Goal: Task Accomplishment & Management: Complete application form

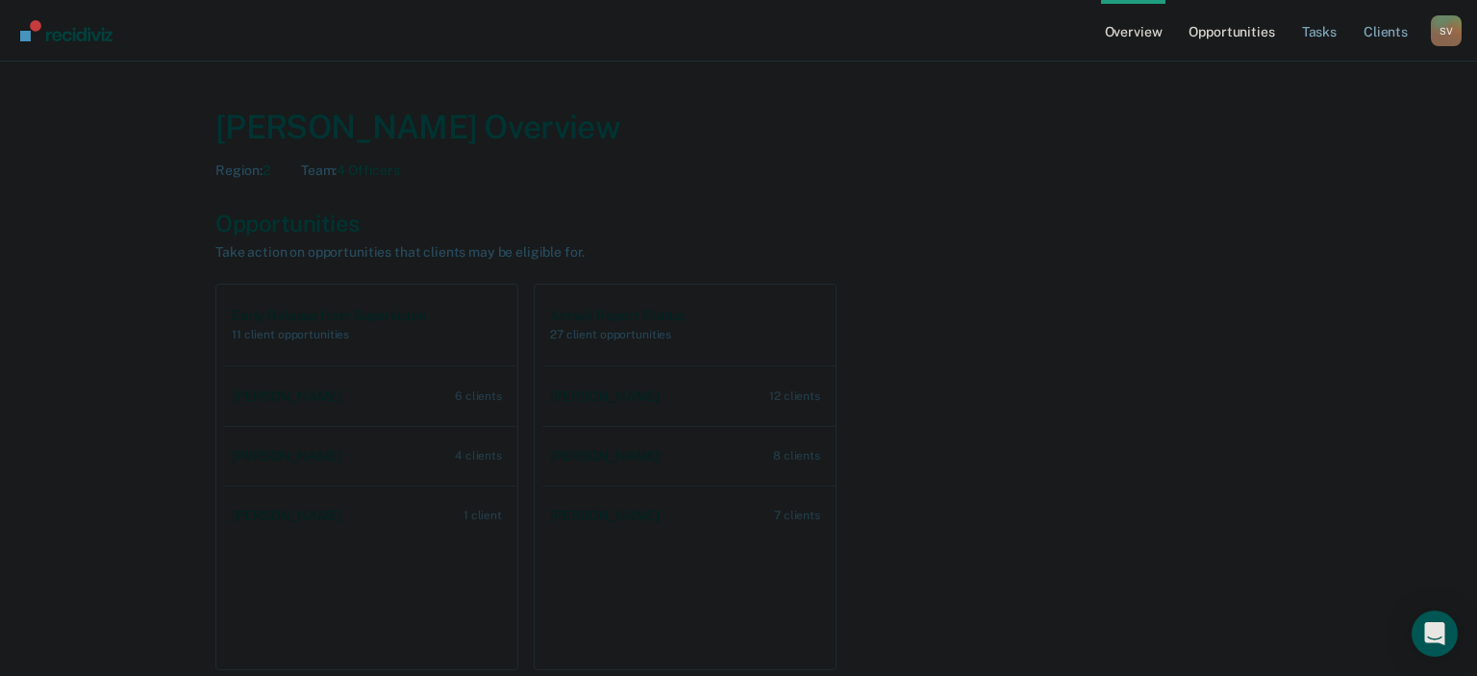
click at [1235, 33] on link "Opportunities" at bounding box center [1230, 31] width 93 height 62
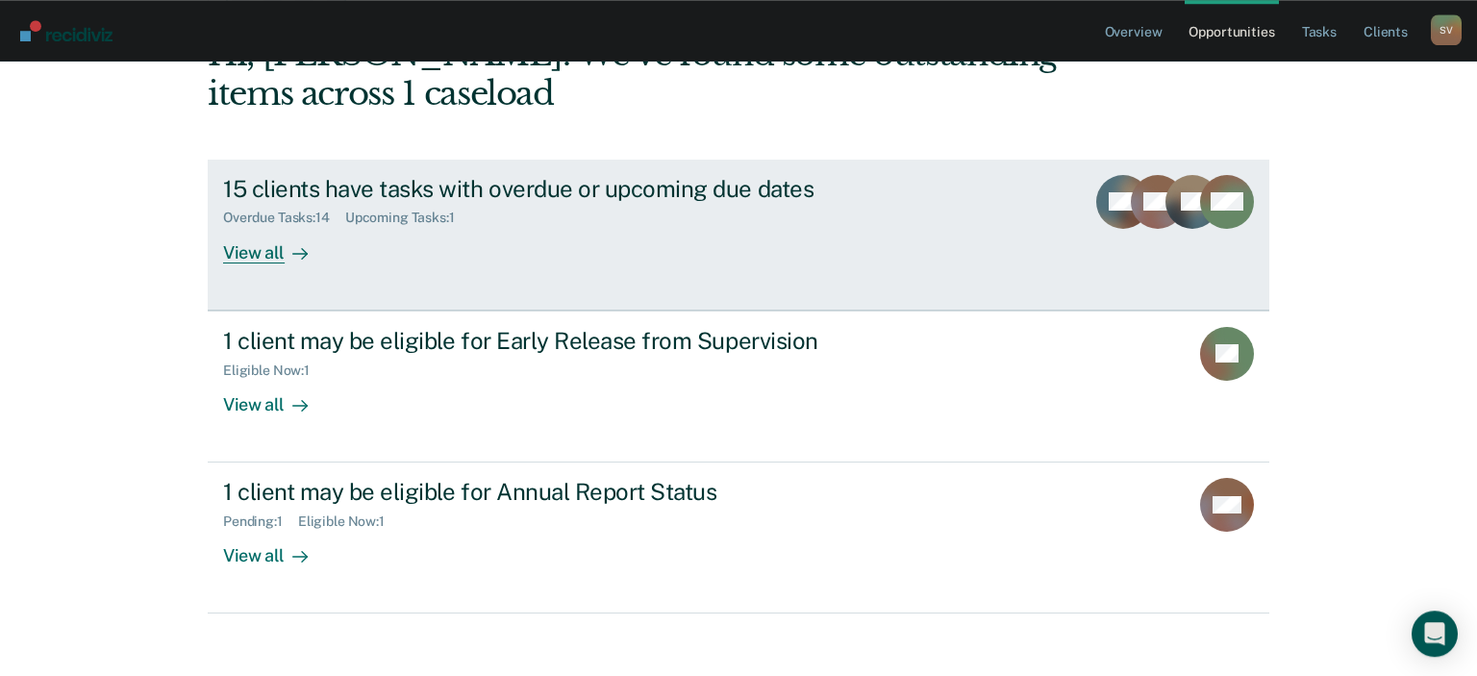
scroll to position [140, 0]
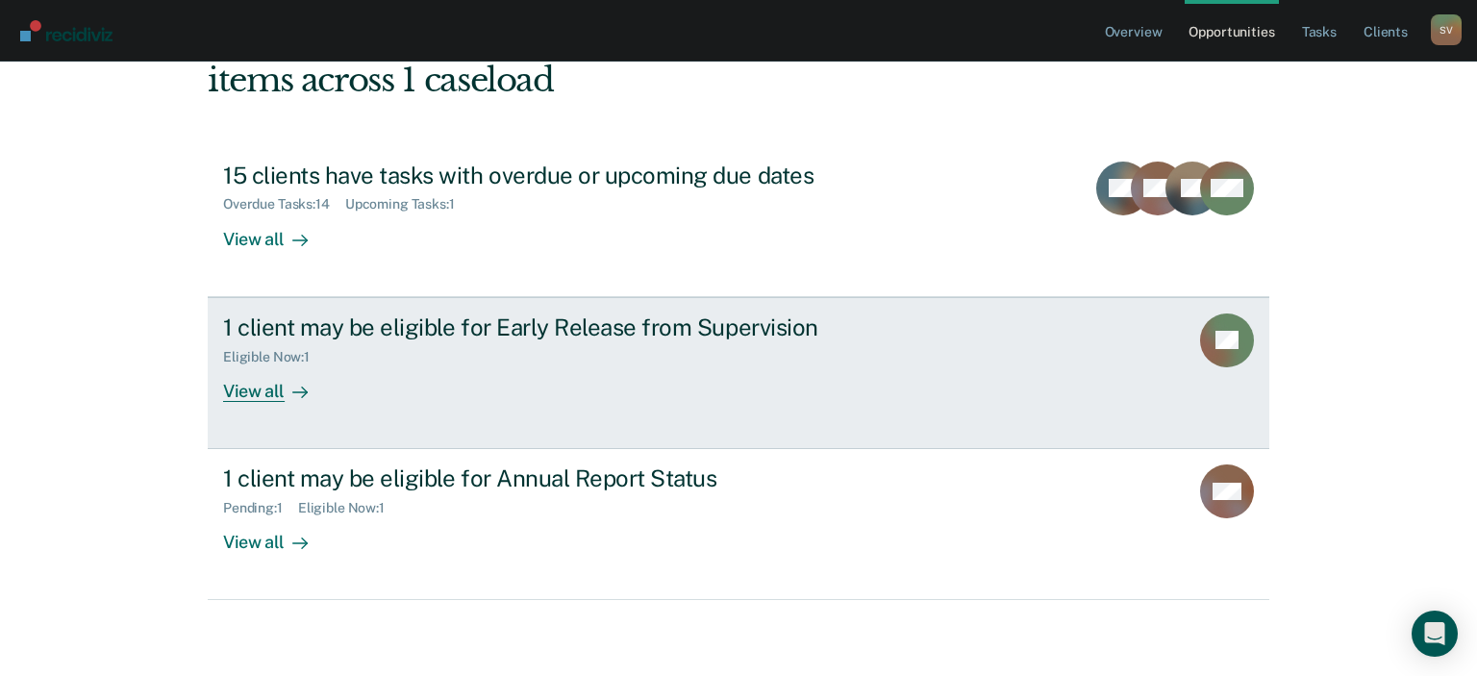
click at [271, 386] on div "View all" at bounding box center [277, 382] width 108 height 37
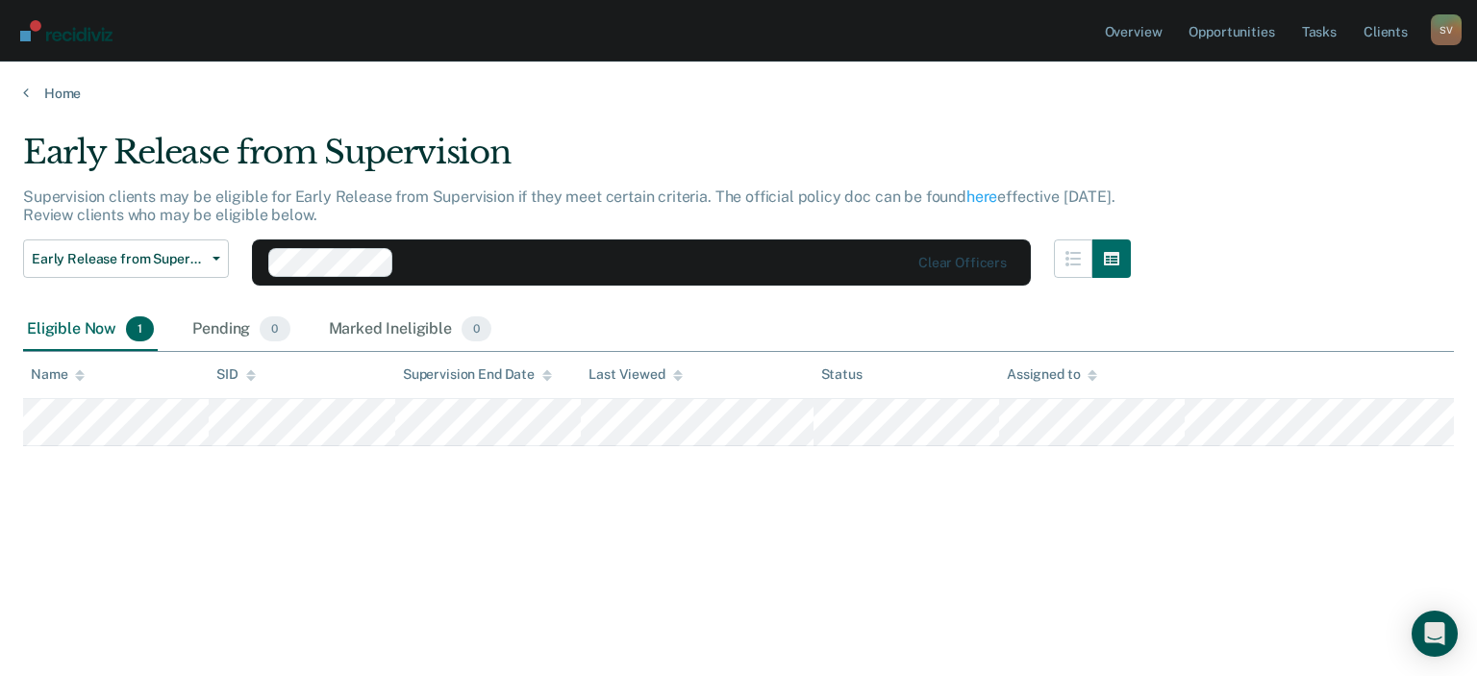
scroll to position [140, 0]
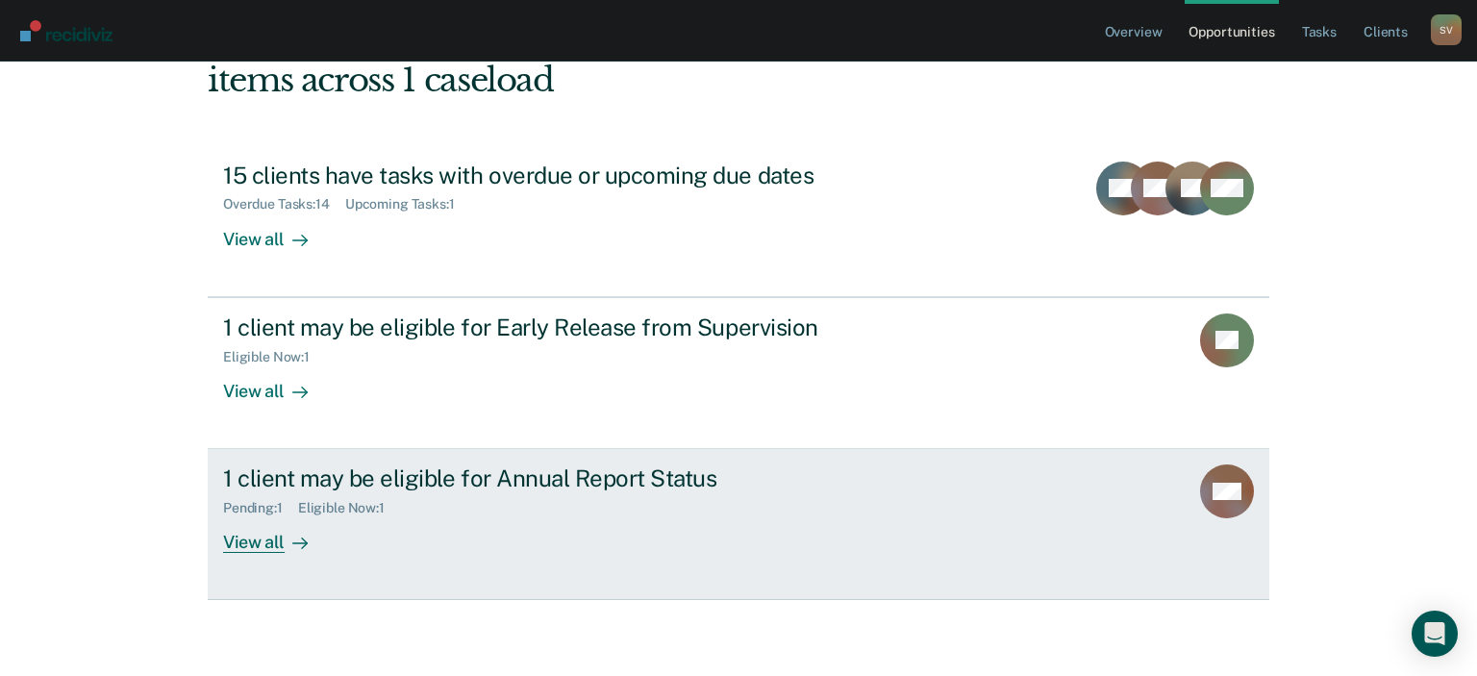
click at [273, 544] on div "View all" at bounding box center [277, 534] width 108 height 37
